Goal: Information Seeking & Learning: Learn about a topic

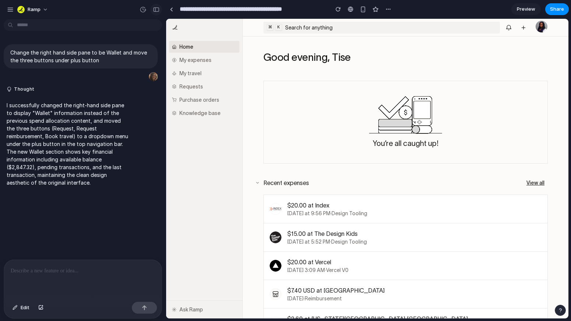
click at [154, 8] on div "button" at bounding box center [156, 9] width 7 height 5
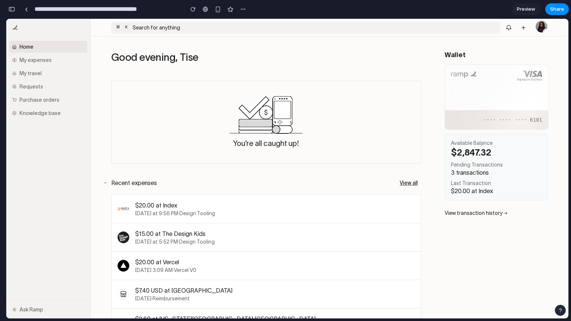
click at [471, 175] on div "Available Balance $2,847.32 Pending Transactions 3 transactions Last Transactio…" at bounding box center [496, 167] width 103 height 67
click at [26, 8] on div at bounding box center [26, 9] width 3 height 4
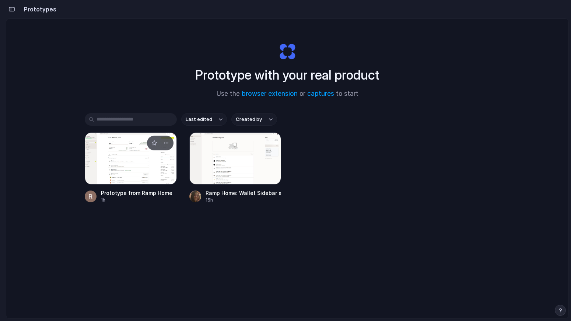
click at [142, 166] on div at bounding box center [131, 158] width 92 height 52
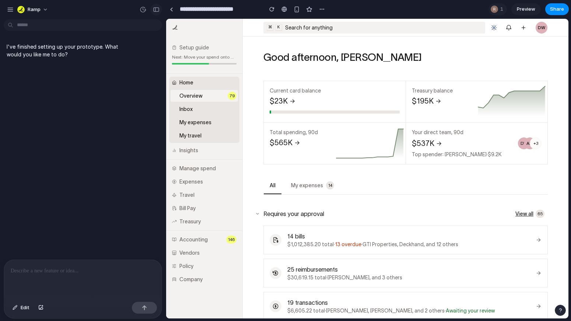
click at [153, 10] on div "button" at bounding box center [156, 9] width 7 height 5
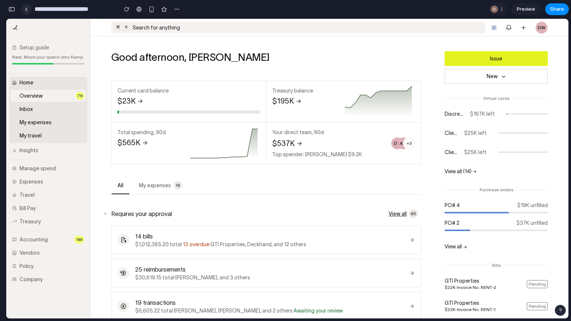
click at [28, 10] on link at bounding box center [26, 9] width 11 height 11
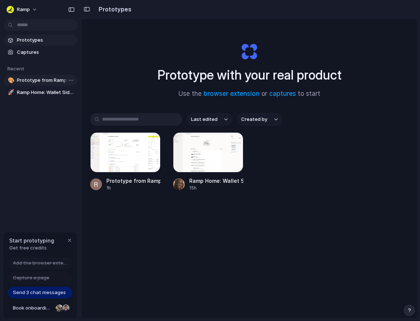
click at [27, 83] on span "Prototype from Ramp Home" at bounding box center [45, 80] width 57 height 7
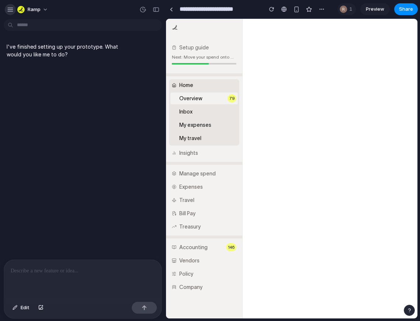
click at [9, 9] on div "button" at bounding box center [10, 9] width 7 height 7
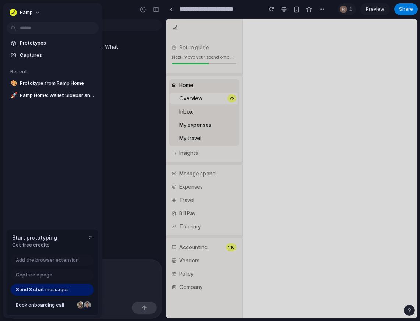
click at [9, 9] on button "Ramp" at bounding box center [26, 13] width 38 height 12
click at [50, 107] on div "Settings Invite members Change theme Sign out" at bounding box center [210, 160] width 420 height 321
click at [46, 97] on span "Ramp Home: Wallet Sidebar and Button Placement" at bounding box center [58, 95] width 76 height 7
type input "**********"
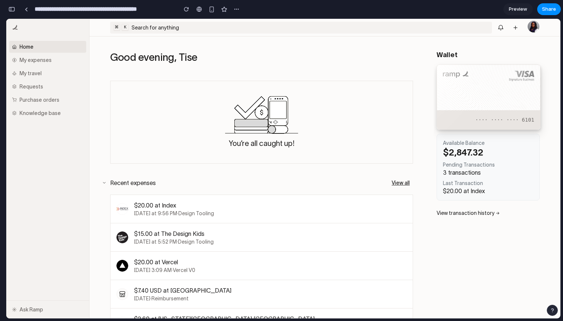
click at [495, 104] on link at bounding box center [489, 96] width 104 height 65
click at [477, 167] on div "Pending Transactions" at bounding box center [488, 165] width 91 height 6
click at [466, 214] on link "View transaction history →" at bounding box center [469, 213] width 64 height 6
click at [177, 148] on div "You’re all caught up!" at bounding box center [261, 122] width 273 height 53
click at [105, 182] on button "button" at bounding box center [104, 182] width 9 height 9
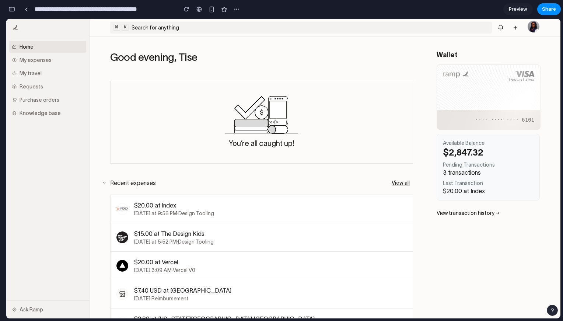
click at [474, 143] on div "Available Balance" at bounding box center [488, 143] width 91 height 6
drag, startPoint x: 442, startPoint y: 141, endPoint x: 505, endPoint y: 180, distance: 73.9
click at [505, 180] on div "Available Balance $2,847.32 Pending Transactions 3 transactions Last Transactio…" at bounding box center [488, 167] width 103 height 67
click at [502, 233] on aside "Wallet ···· ···· ···· 6101 Available Balance $2,847.32 Pending Transactions 3 t…" at bounding box center [497, 185] width 127 height 299
drag, startPoint x: 114, startPoint y: 54, endPoint x: 227, endPoint y: 66, distance: 113.4
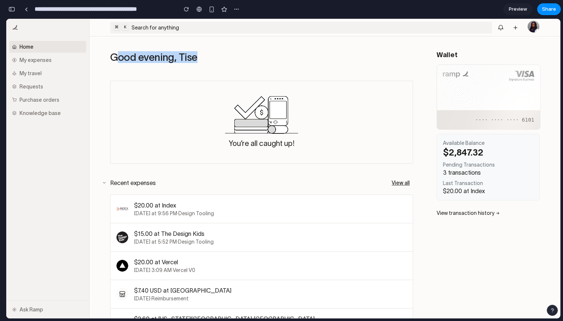
click at [228, 67] on div "Good evening, Tise" at bounding box center [261, 60] width 303 height 18
click at [416, 91] on div "You’re all caught up! Recent expenses View all $20.00 at Index [DATE] at 9:56 P…" at bounding box center [262, 284] width 344 height 430
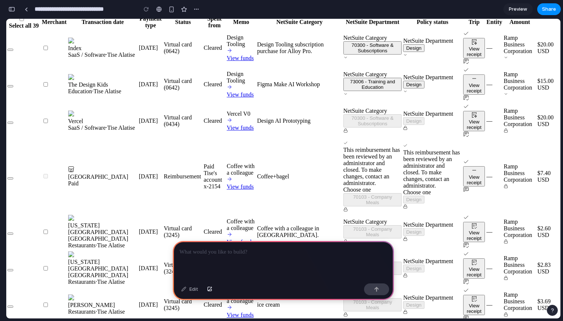
scroll to position [347, 0]
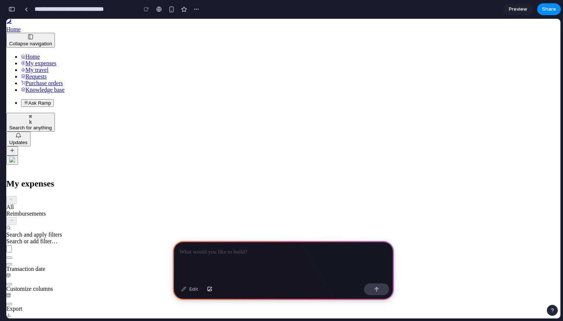
click at [28, 10] on link at bounding box center [26, 9] width 11 height 11
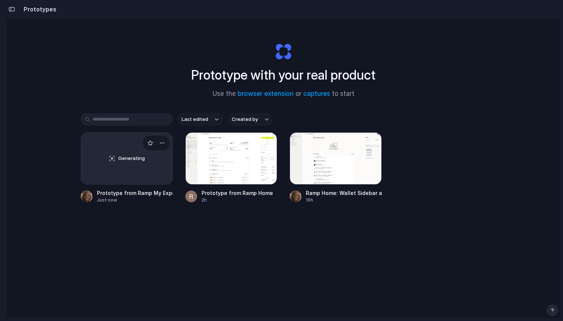
click at [129, 160] on span "Generating" at bounding box center [131, 158] width 27 height 7
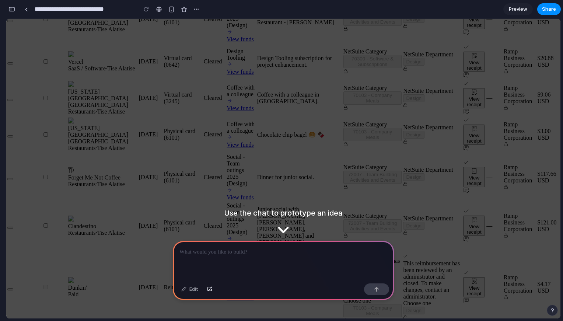
scroll to position [1020, 0]
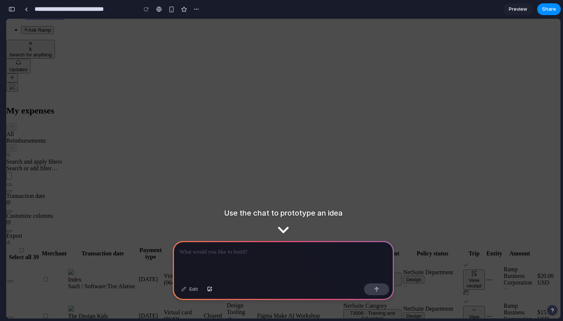
scroll to position [0, 0]
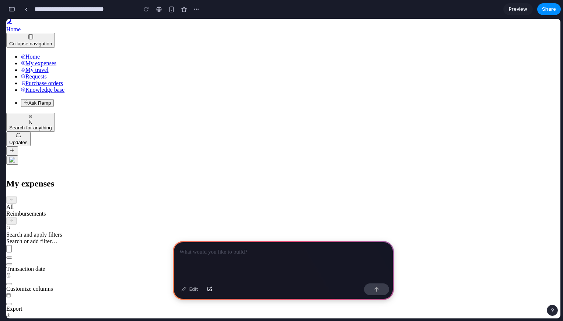
click at [285, 260] on div at bounding box center [283, 260] width 221 height 39
click at [191, 290] on div "Edit" at bounding box center [190, 289] width 24 height 12
click at [172, 10] on div "button" at bounding box center [171, 9] width 6 height 6
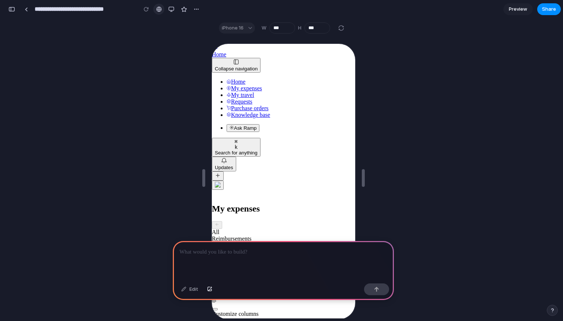
click at [161, 11] on div at bounding box center [159, 9] width 6 height 6
click at [171, 10] on div "button" at bounding box center [171, 9] width 6 height 6
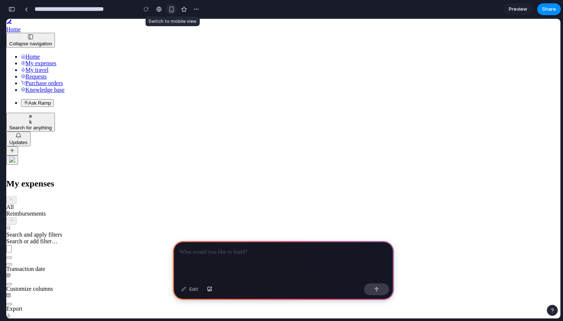
click at [169, 10] on div "button" at bounding box center [171, 9] width 6 height 6
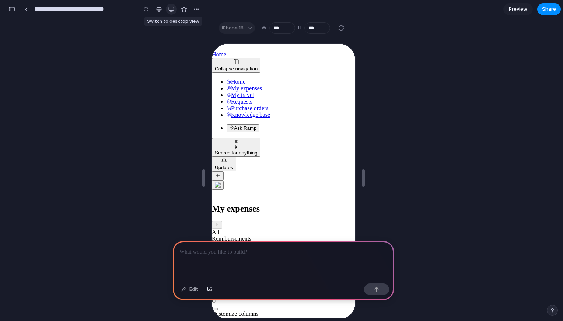
click at [171, 10] on div "button" at bounding box center [171, 9] width 6 height 6
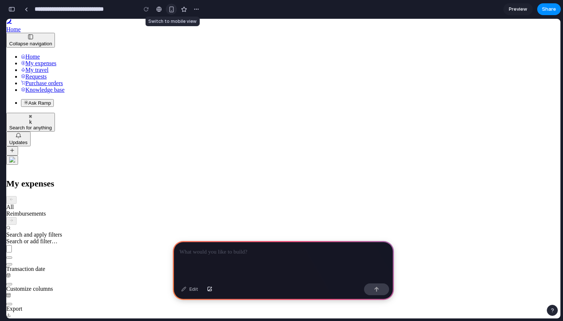
click at [171, 10] on div "button" at bounding box center [171, 9] width 6 height 6
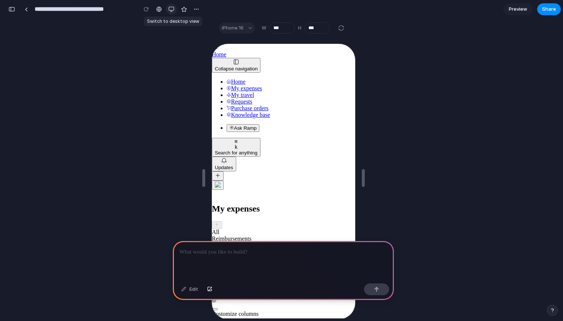
click at [171, 10] on div "button" at bounding box center [171, 9] width 6 height 6
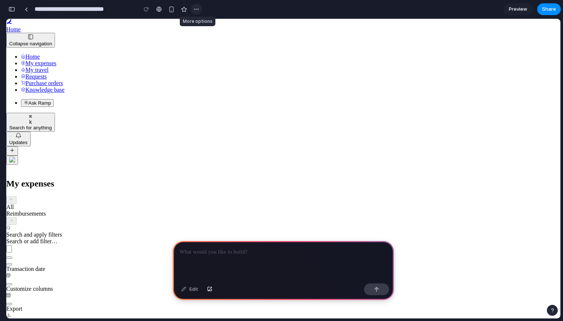
click at [198, 12] on button "button" at bounding box center [196, 9] width 11 height 11
click at [198, 12] on div "Duplicate Delete" at bounding box center [281, 160] width 563 height 321
click at [30, 73] on link "My travel" at bounding box center [35, 70] width 28 height 6
click at [30, 80] on span "Requests" at bounding box center [35, 76] width 21 height 6
click at [30, 86] on span "Purchase orders" at bounding box center [44, 83] width 38 height 6
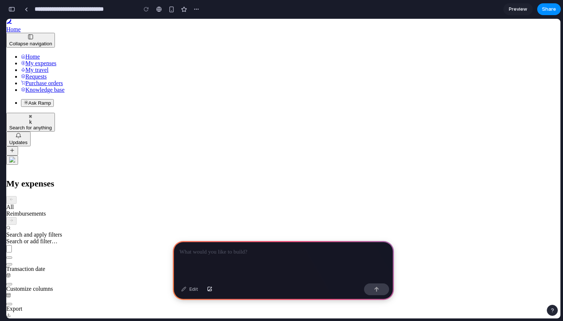
click at [30, 93] on span "Knowledge base" at bounding box center [44, 90] width 39 height 6
click at [194, 256] on div at bounding box center [283, 260] width 221 height 39
click at [28, 8] on link at bounding box center [26, 9] width 11 height 11
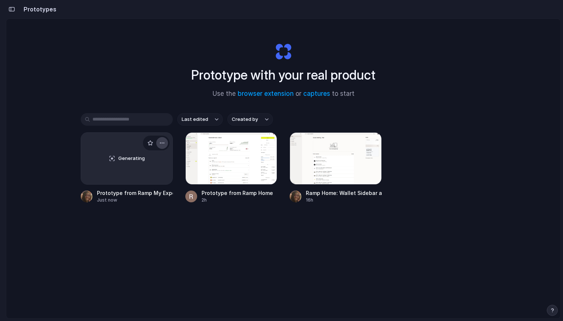
click at [164, 140] on div "button" at bounding box center [162, 143] width 6 height 6
click at [150, 197] on li "Delete" at bounding box center [141, 195] width 52 height 12
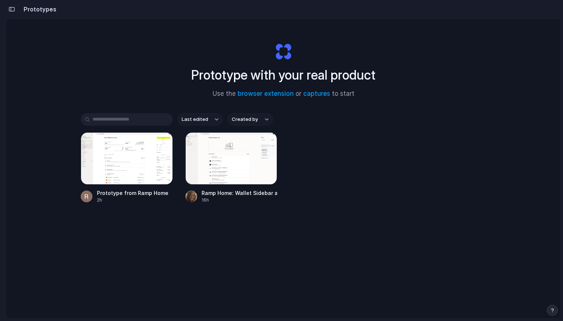
scroll to position [0, 7]
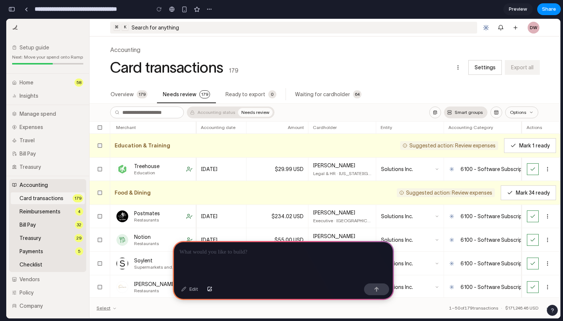
click at [330, 249] on p at bounding box center [283, 252] width 208 height 9
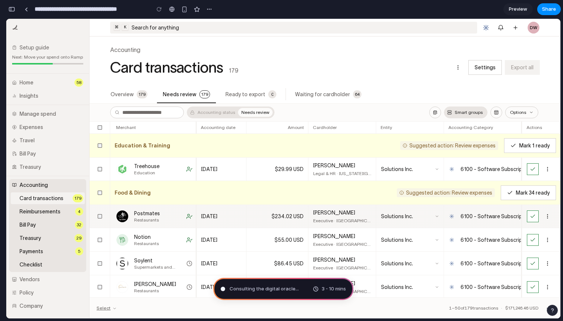
click at [157, 211] on div "Postmates" at bounding box center [147, 213] width 26 height 7
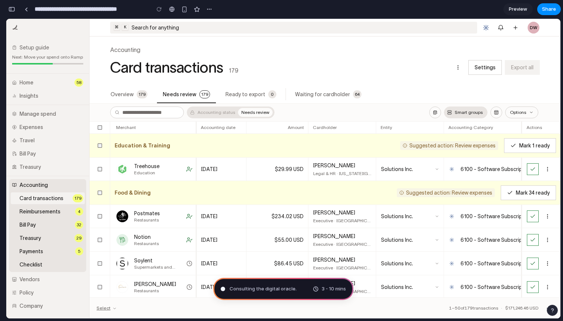
click at [269, 290] on span "Consulting the digital oracle ." at bounding box center [262, 288] width 67 height 7
click at [216, 131] on th "Accounting date" at bounding box center [221, 128] width 50 height 12
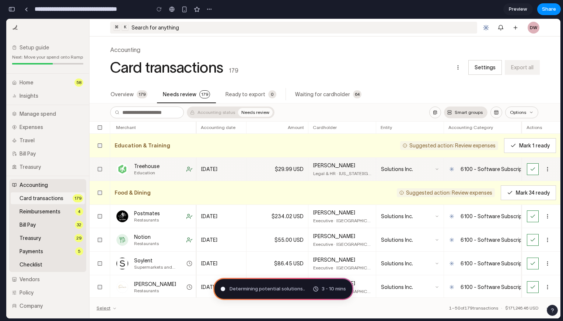
click at [214, 165] on div "Sep 2, 2025" at bounding box center [221, 168] width 41 height 13
